Goal: Task Accomplishment & Management: Use online tool/utility

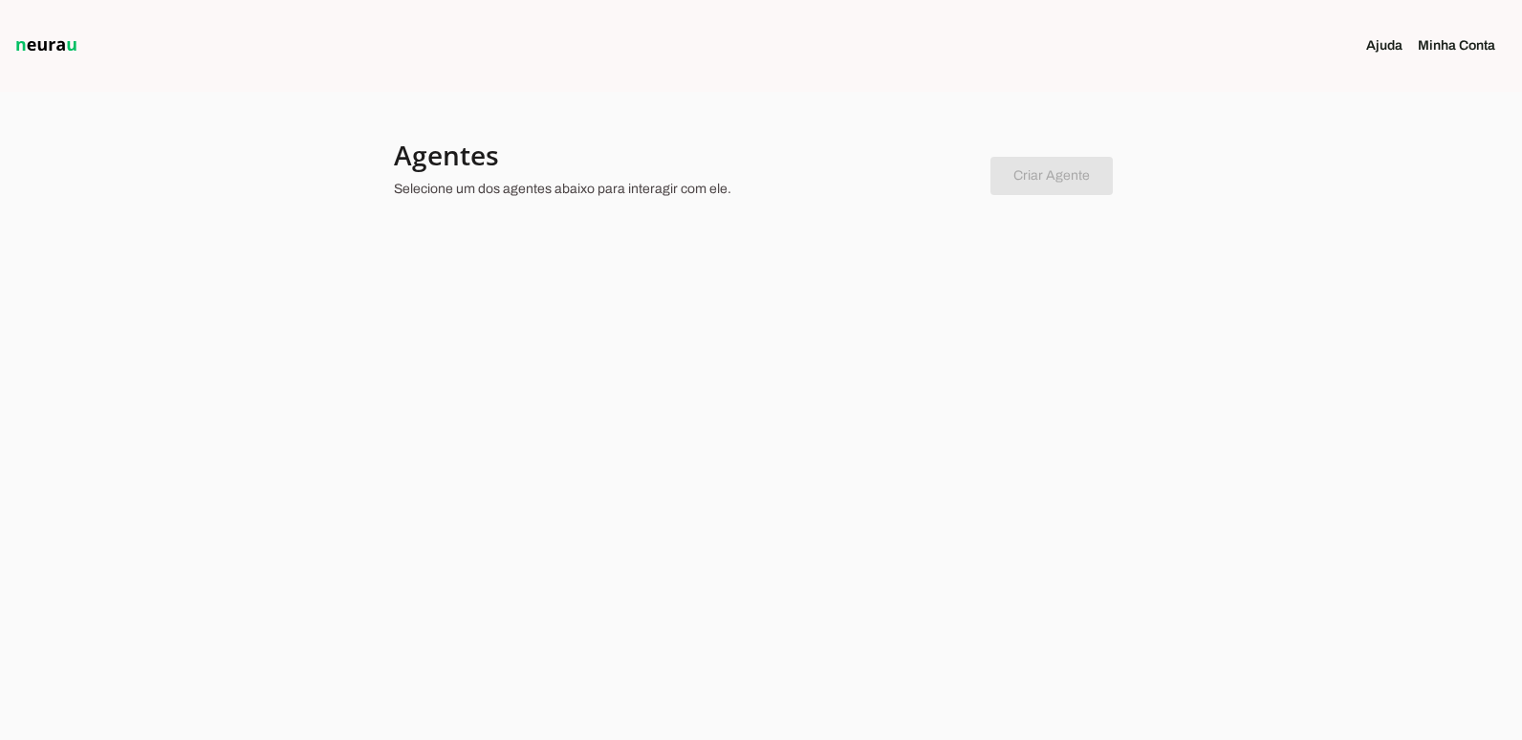
click at [1063, 172] on chatbot-new-form "Criar Agente Você atingiu o limite de agentes permitidos. Atualize o seu plano …" at bounding box center [1051, 172] width 122 height 45
click at [1434, 211] on div at bounding box center [761, 370] width 1522 height 740
